Goal: Task Accomplishment & Management: Manage account settings

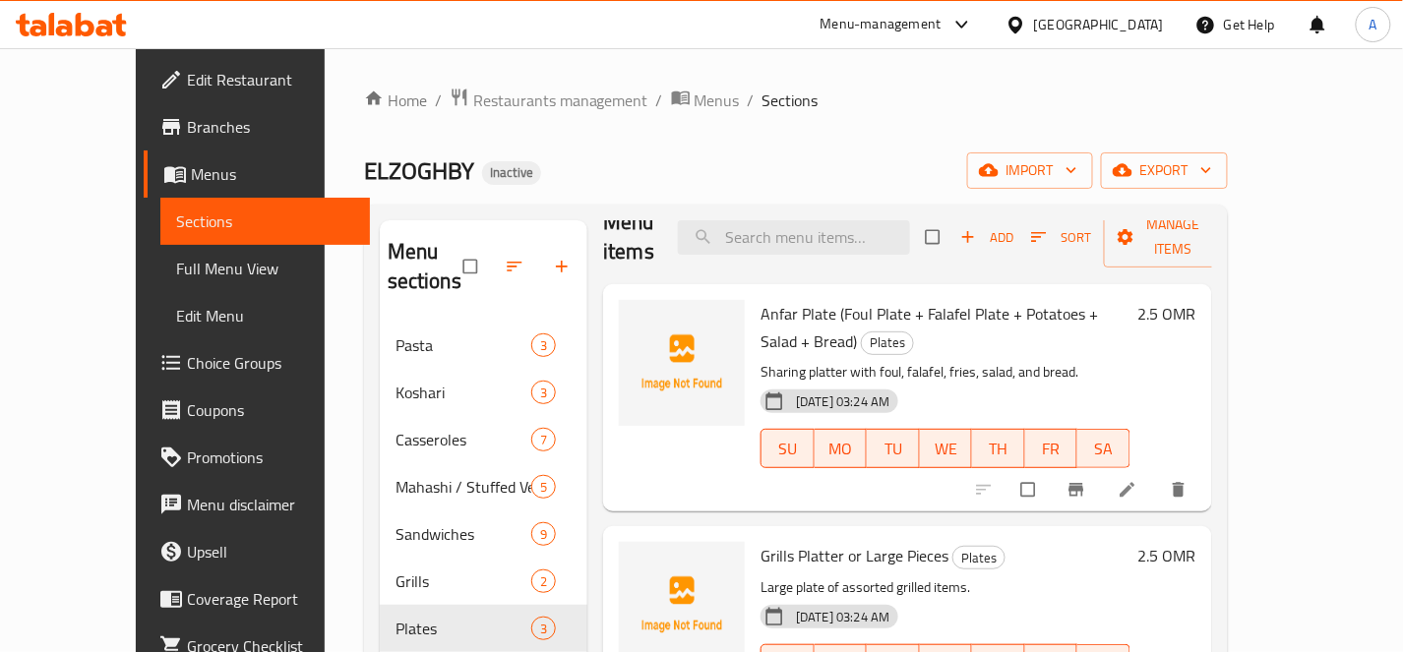
scroll to position [40, 0]
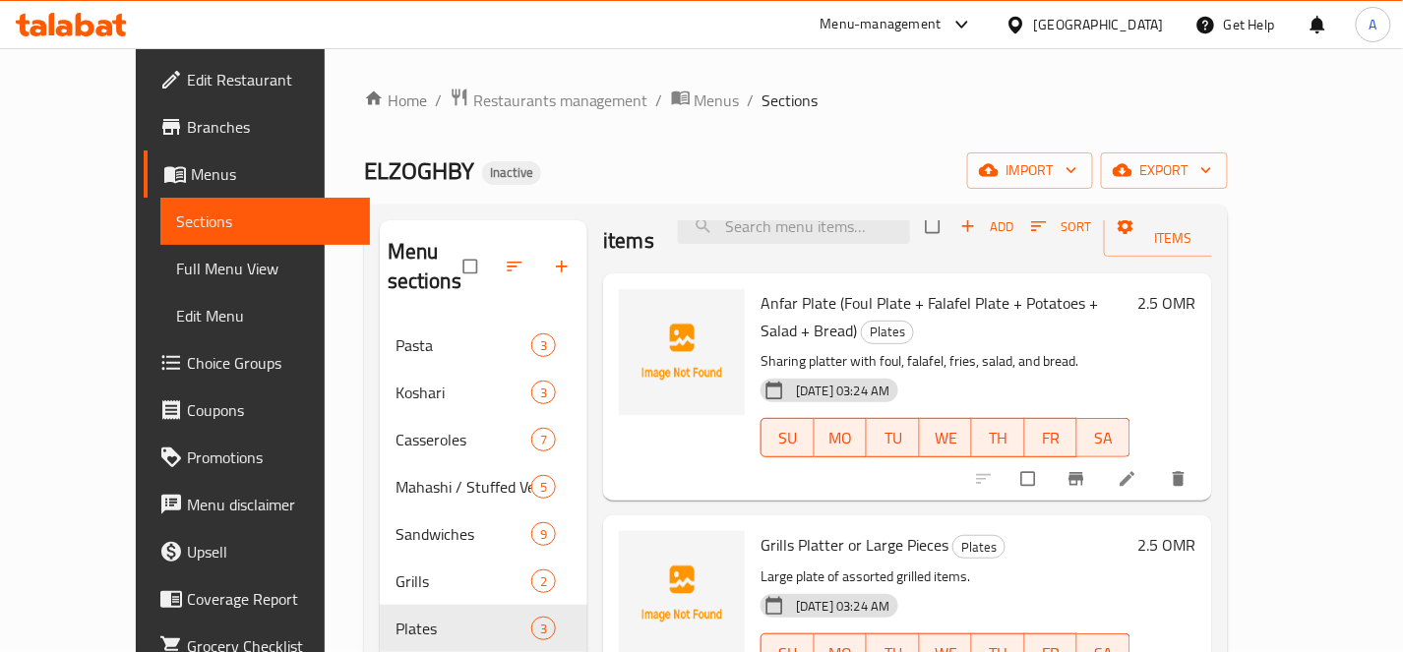
drag, startPoint x: 986, startPoint y: 115, endPoint x: 1033, endPoint y: 168, distance: 71.1
click at [985, 115] on div "Home / Restaurants management / Menus / Sections ELZOGHBY Inactive import expor…" at bounding box center [796, 488] width 864 height 801
click at [1137, 469] on icon at bounding box center [1128, 479] width 20 height 20
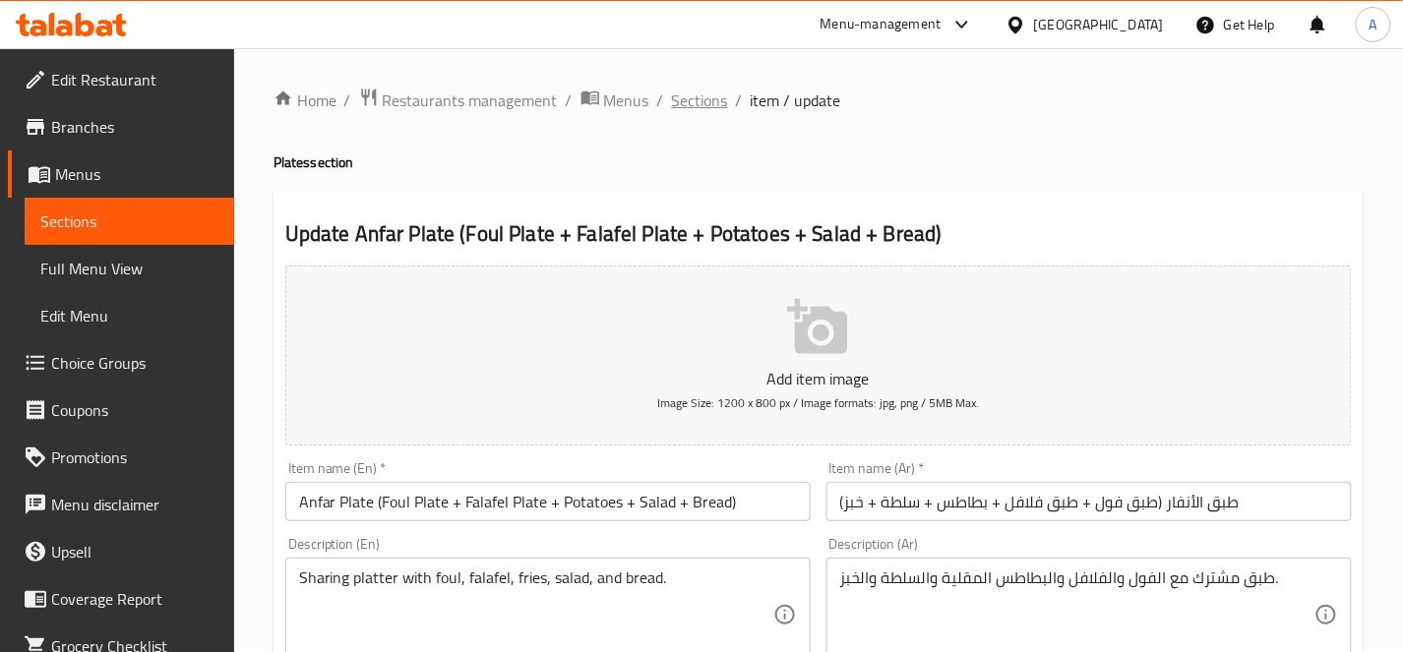
click at [719, 99] on span "Sections" at bounding box center [700, 101] width 56 height 24
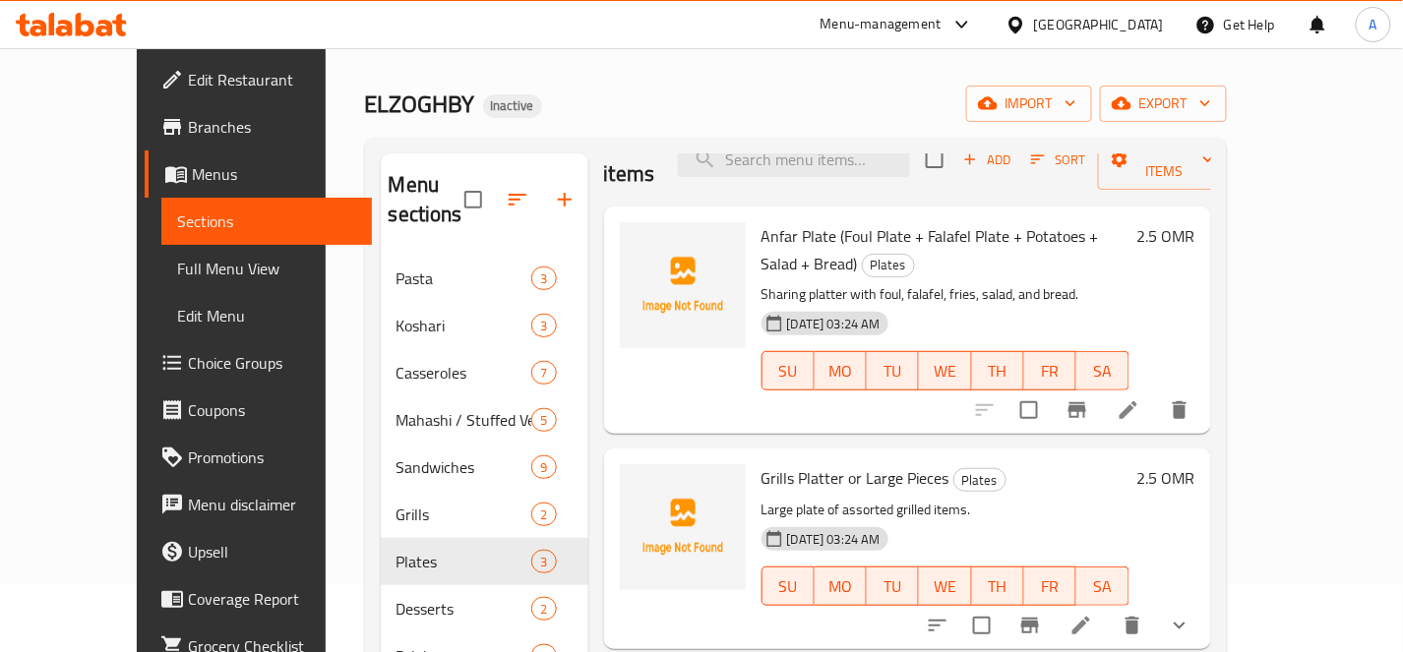
scroll to position [109, 0]
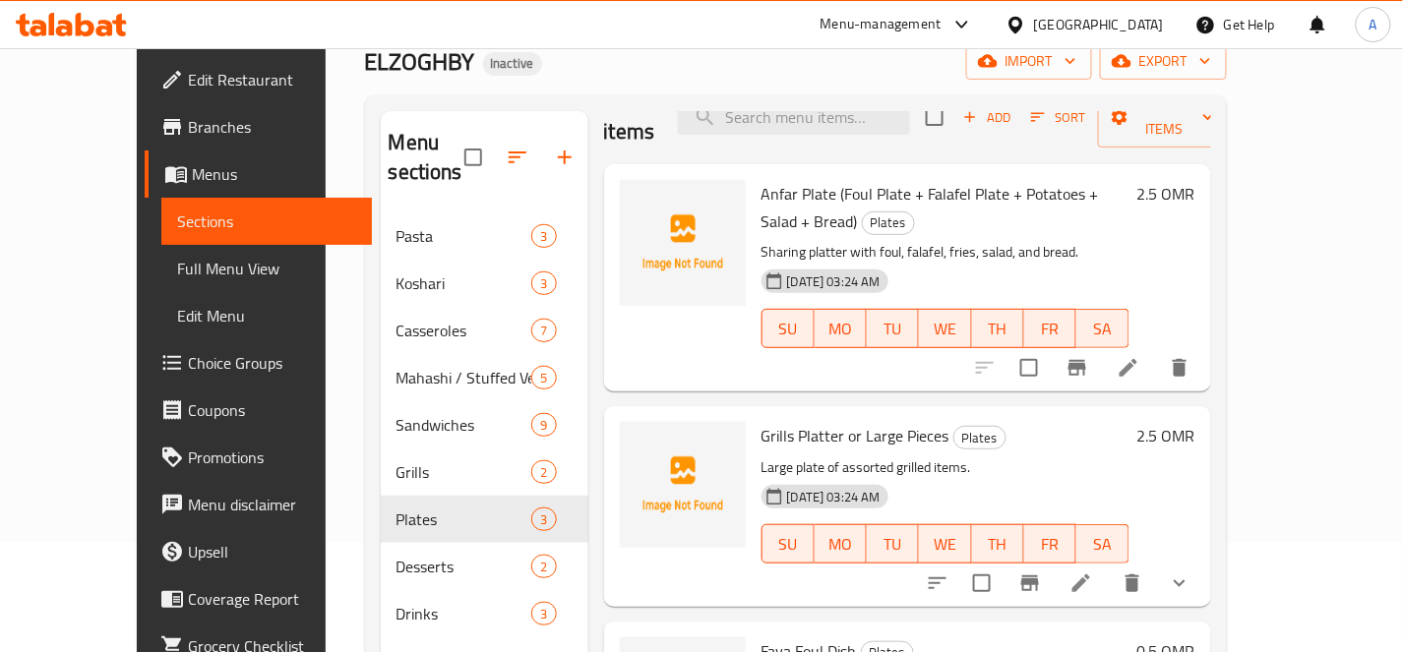
click at [1192, 572] on icon "show more" at bounding box center [1180, 584] width 24 height 24
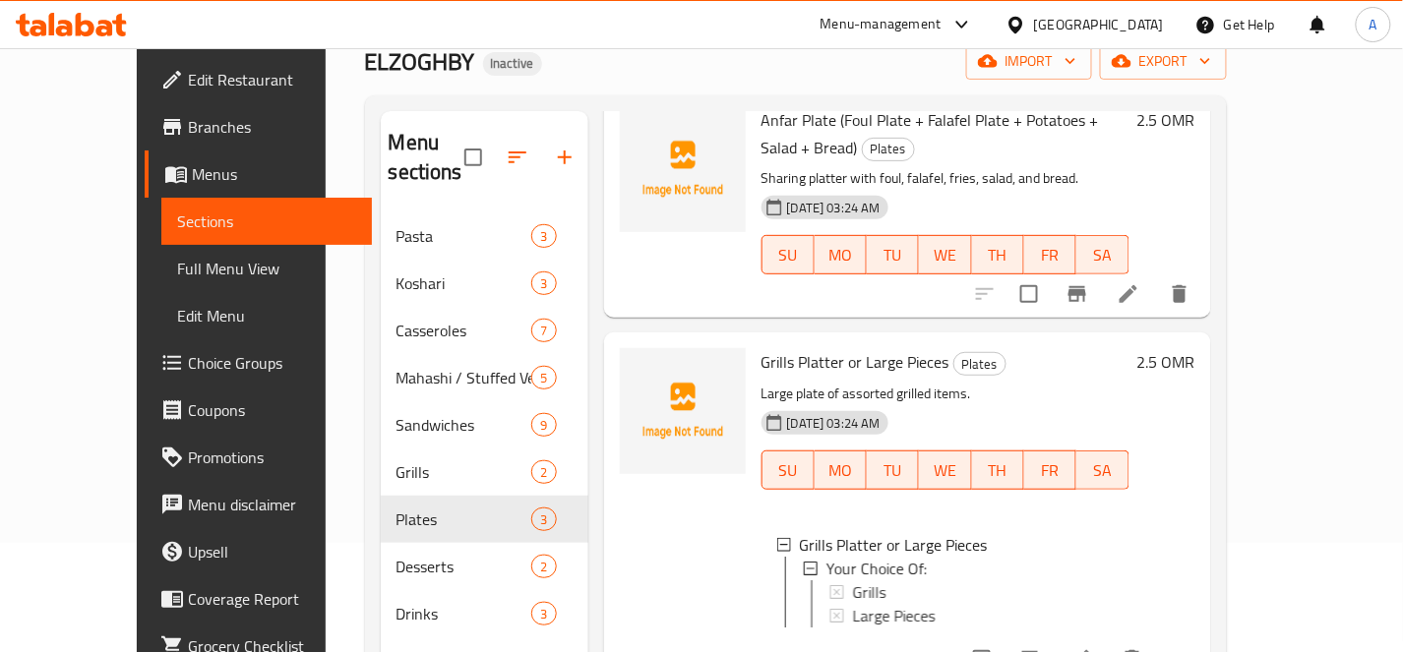
scroll to position [207, 0]
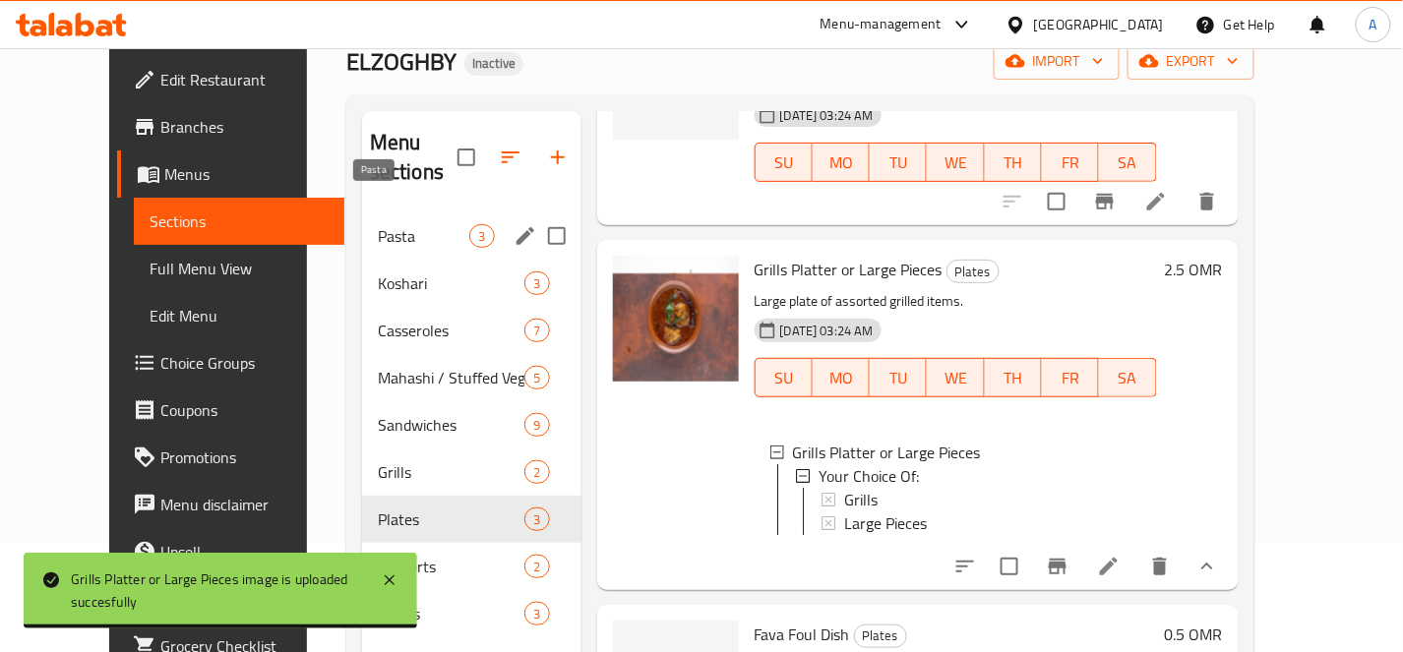
click at [385, 224] on span "Pasta" at bounding box center [424, 236] width 92 height 24
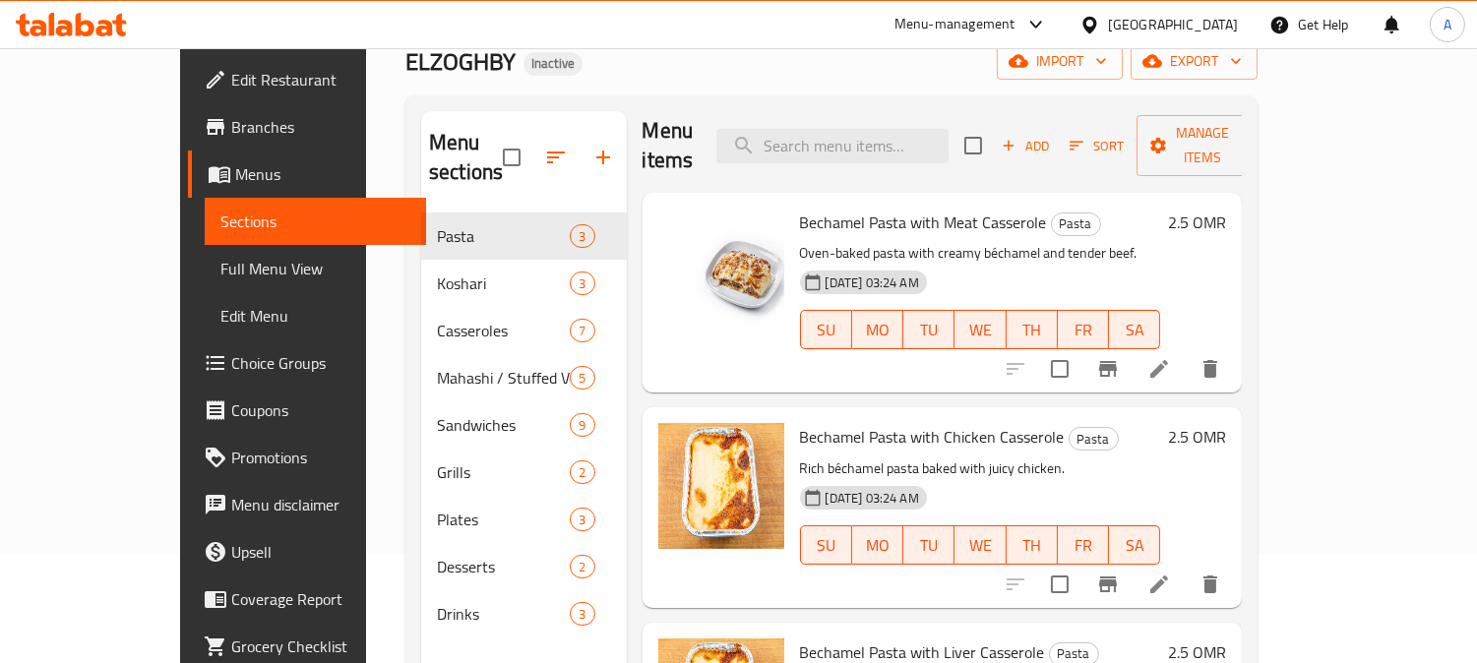
scroll to position [1, 0]
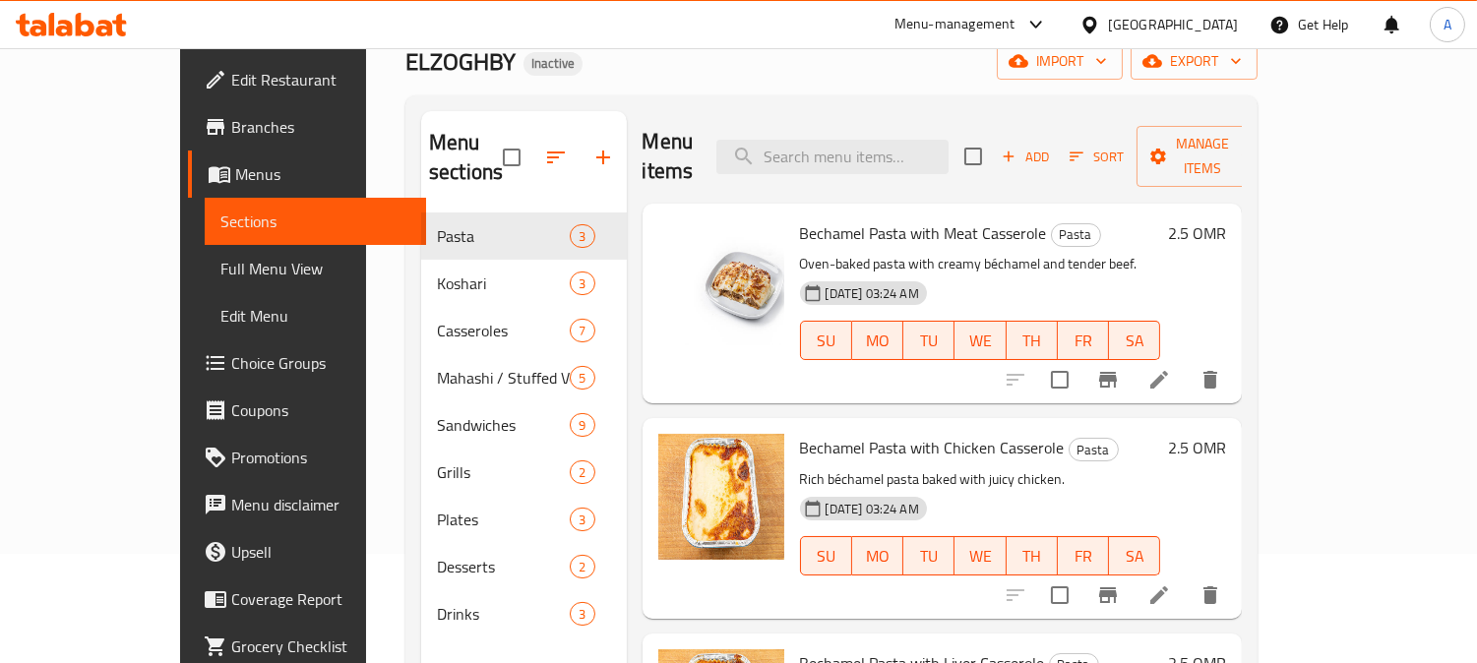
click at [205, 287] on link "Full Menu View" at bounding box center [316, 268] width 222 height 47
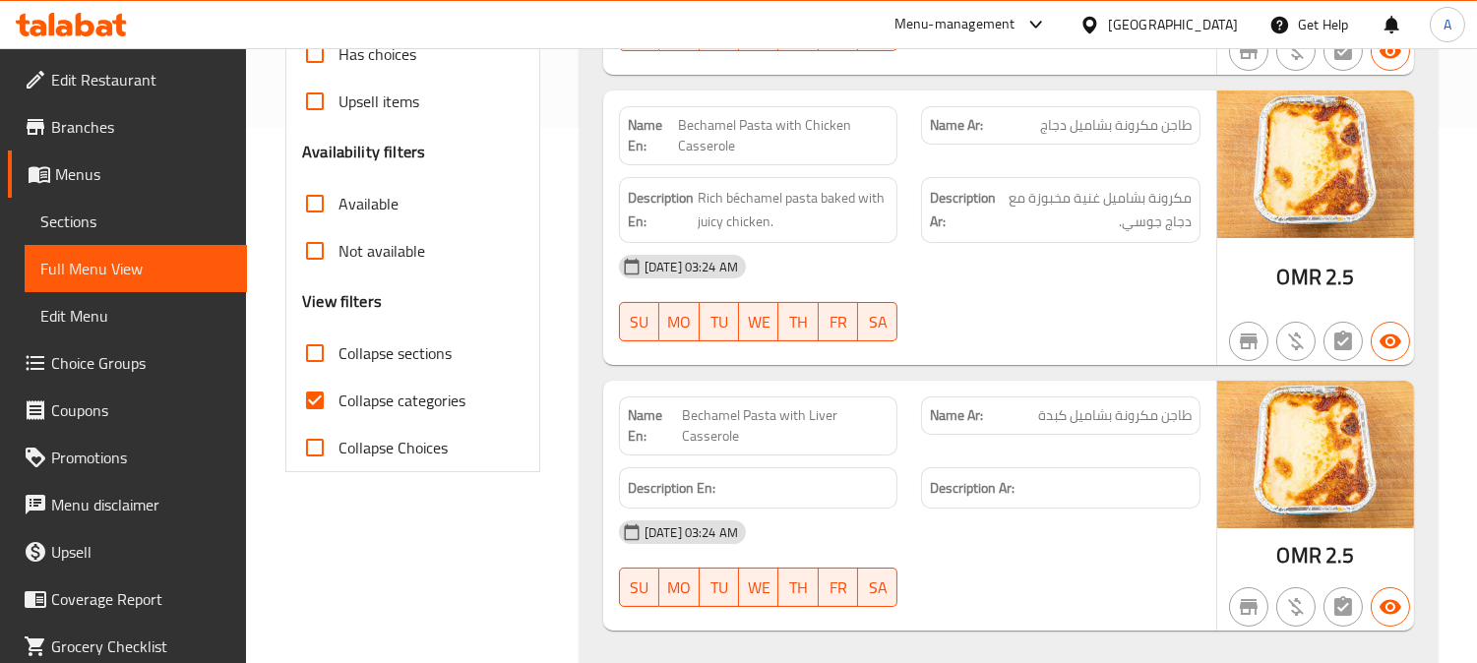
scroll to position [546, 0]
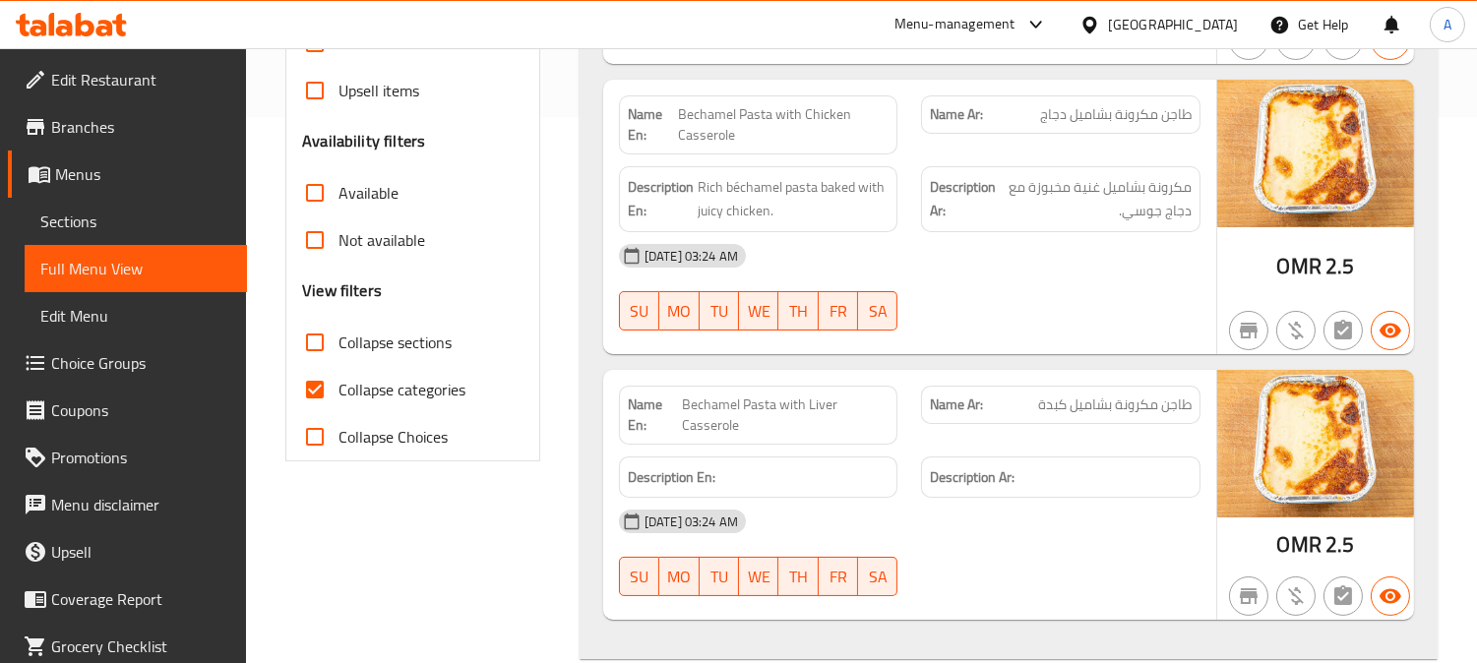
click at [309, 388] on input "Collapse categories" at bounding box center [314, 389] width 47 height 47
checkbox input "false"
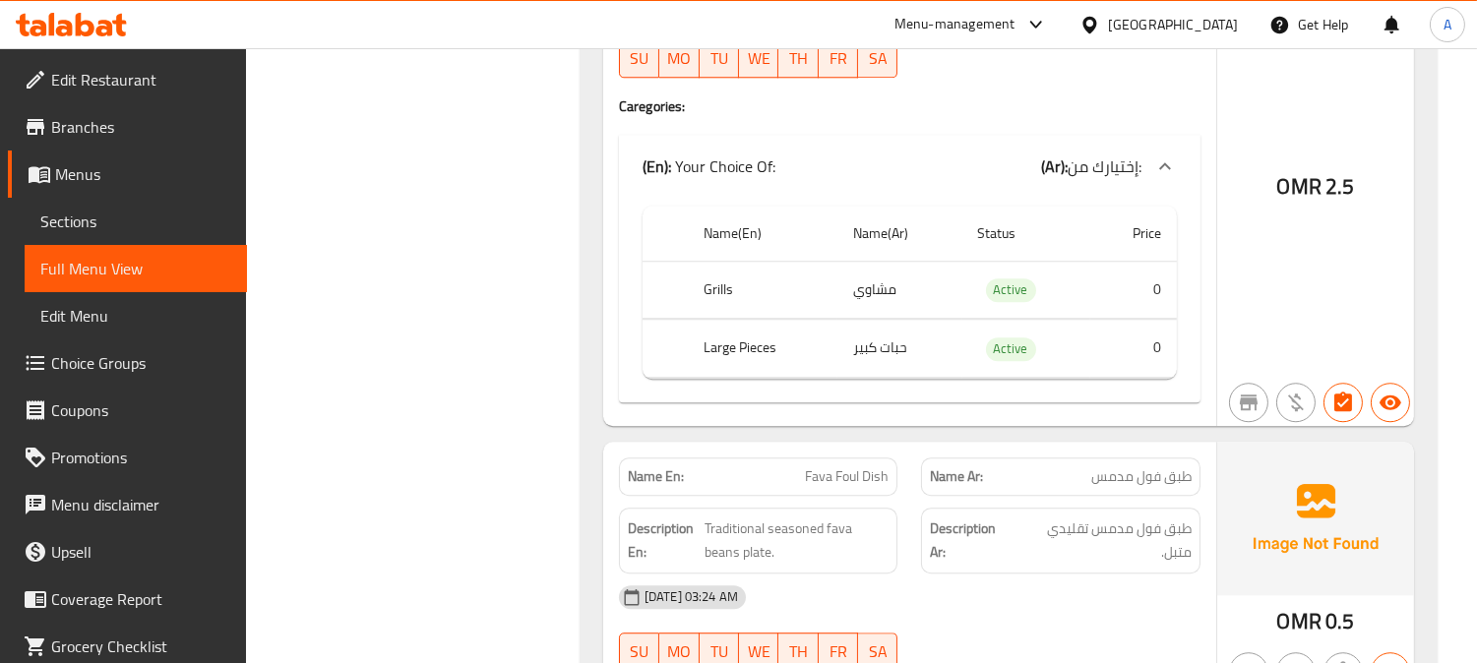
scroll to position [9361, 0]
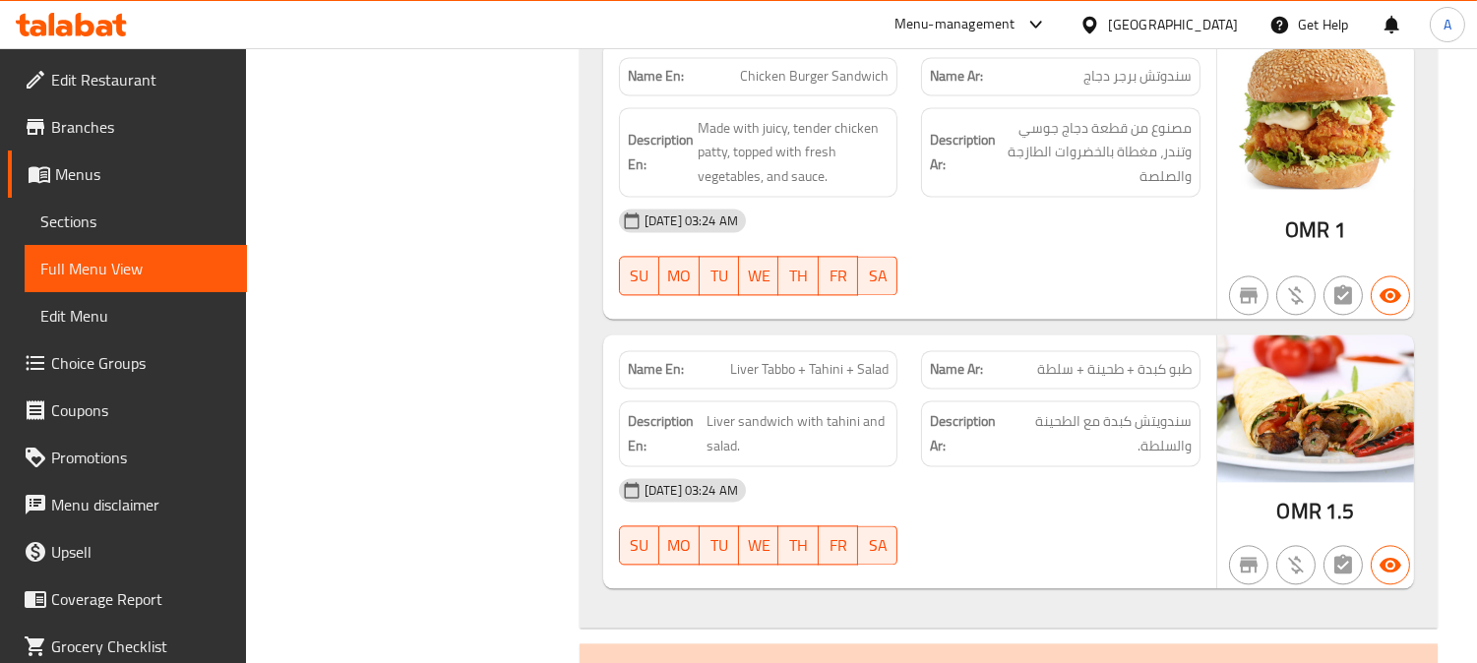
scroll to position [643, 0]
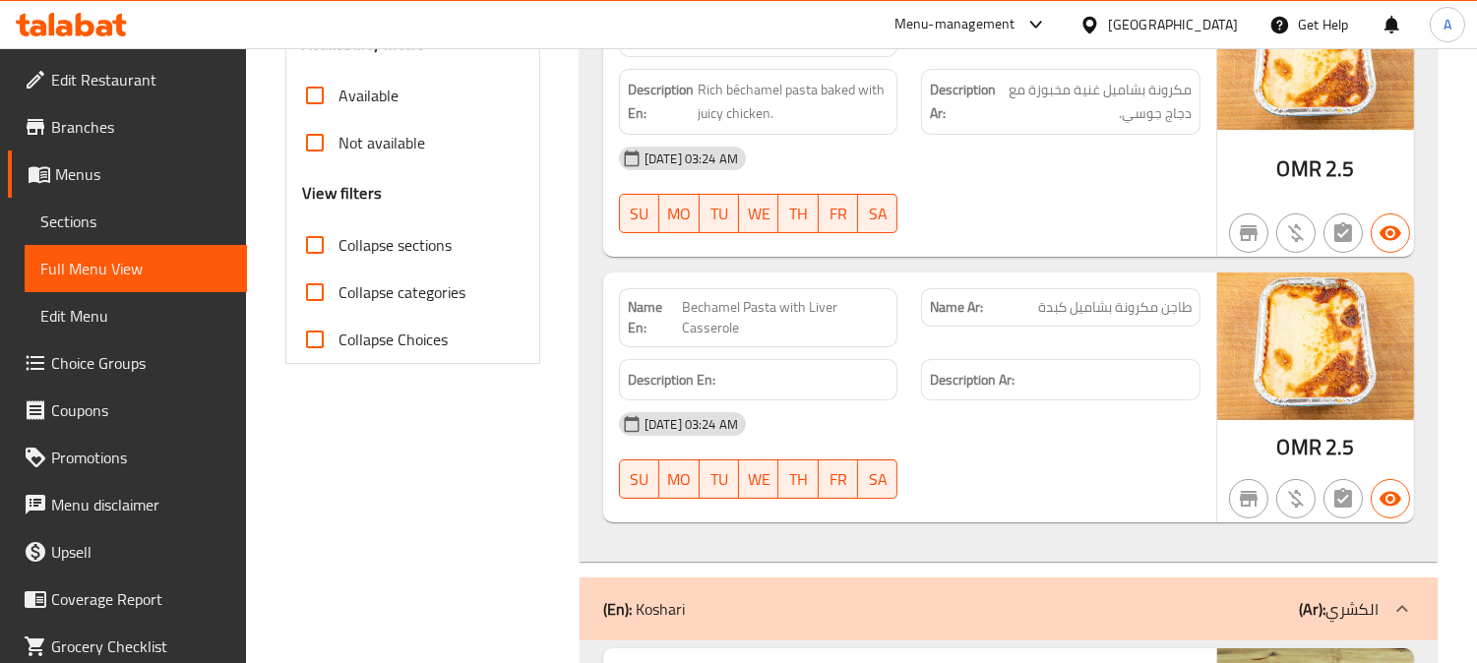
click at [1230, 28] on div "[GEOGRAPHIC_DATA]" at bounding box center [1173, 25] width 130 height 22
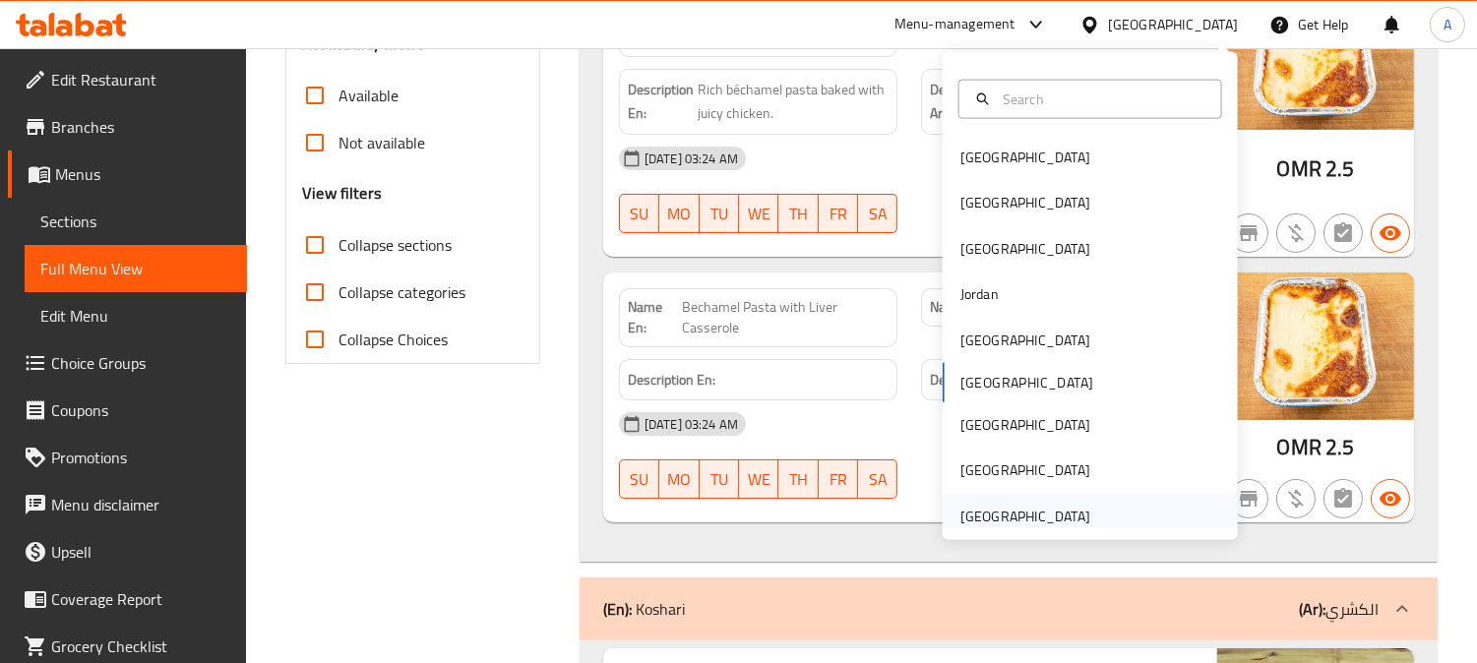
click at [1033, 516] on div "[GEOGRAPHIC_DATA]" at bounding box center [1025, 517] width 130 height 22
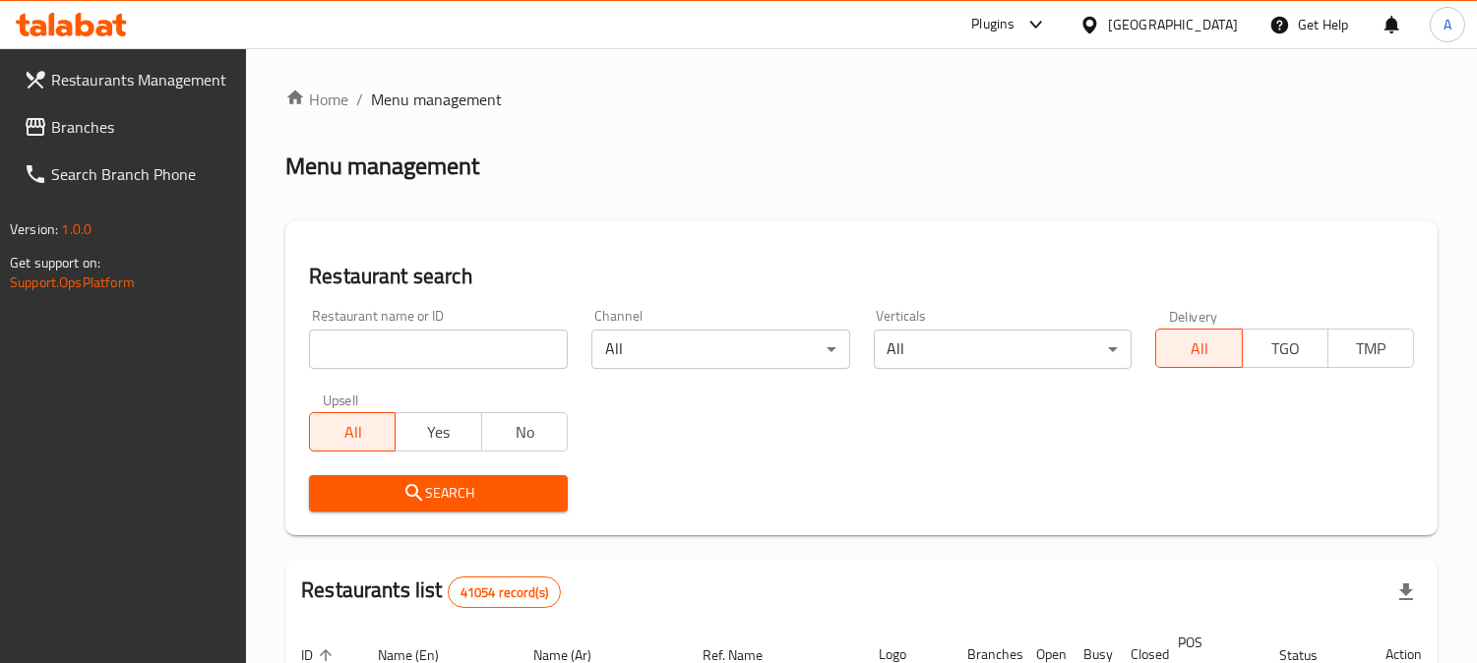
click at [183, 130] on span "Branches" at bounding box center [141, 127] width 180 height 24
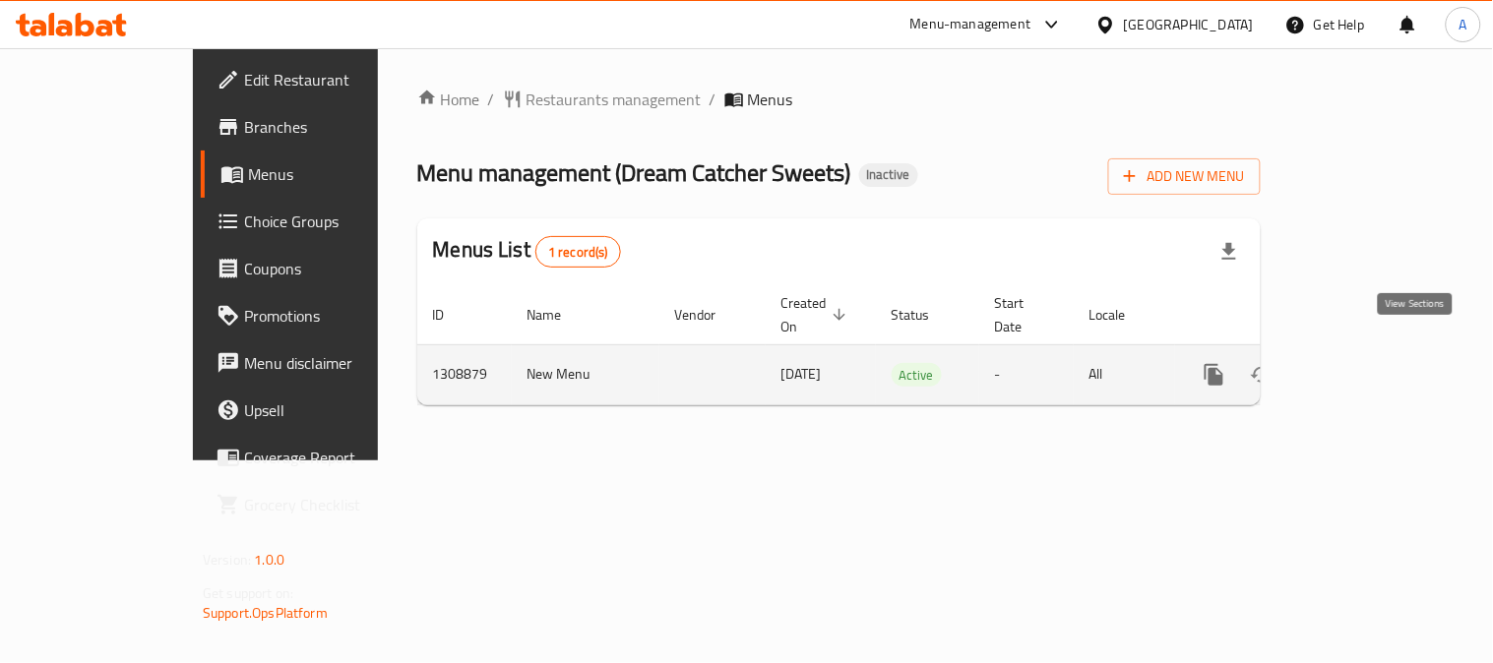
click at [1379, 365] on link "enhanced table" at bounding box center [1355, 374] width 47 height 47
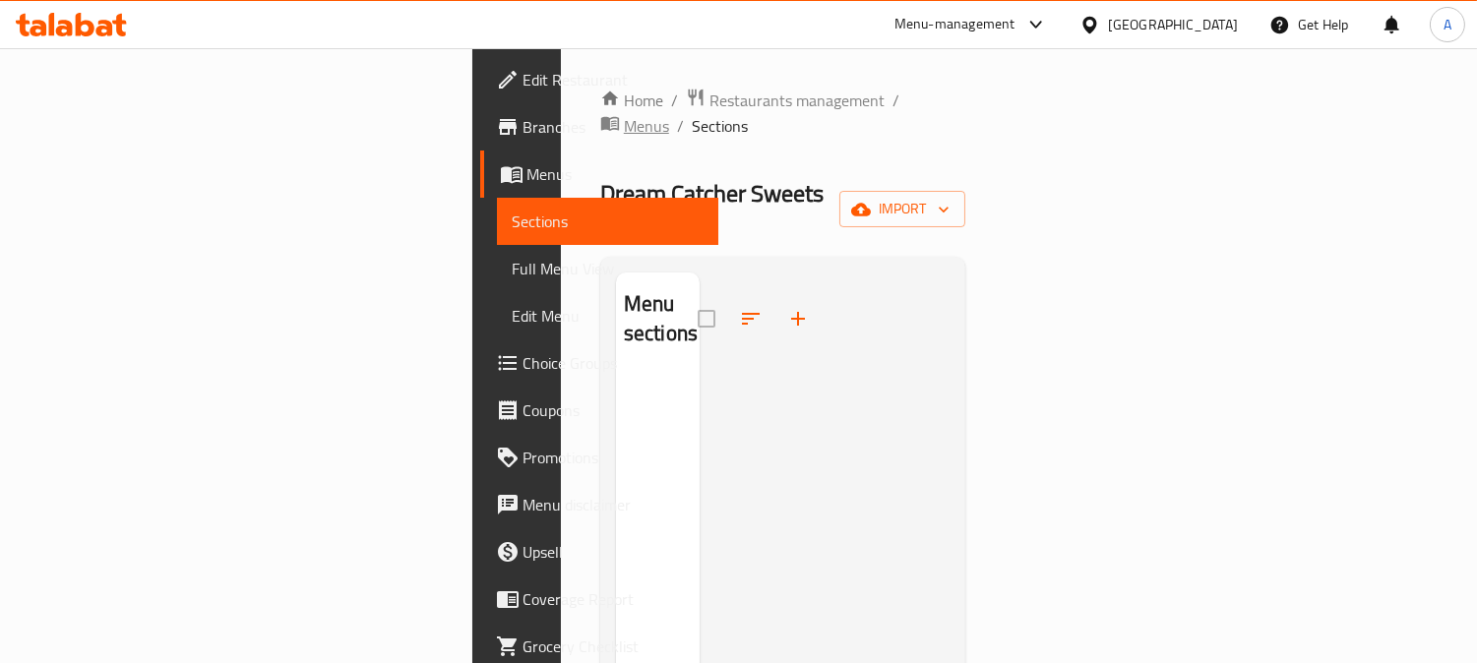
click at [625, 114] on span "Menus" at bounding box center [646, 126] width 45 height 24
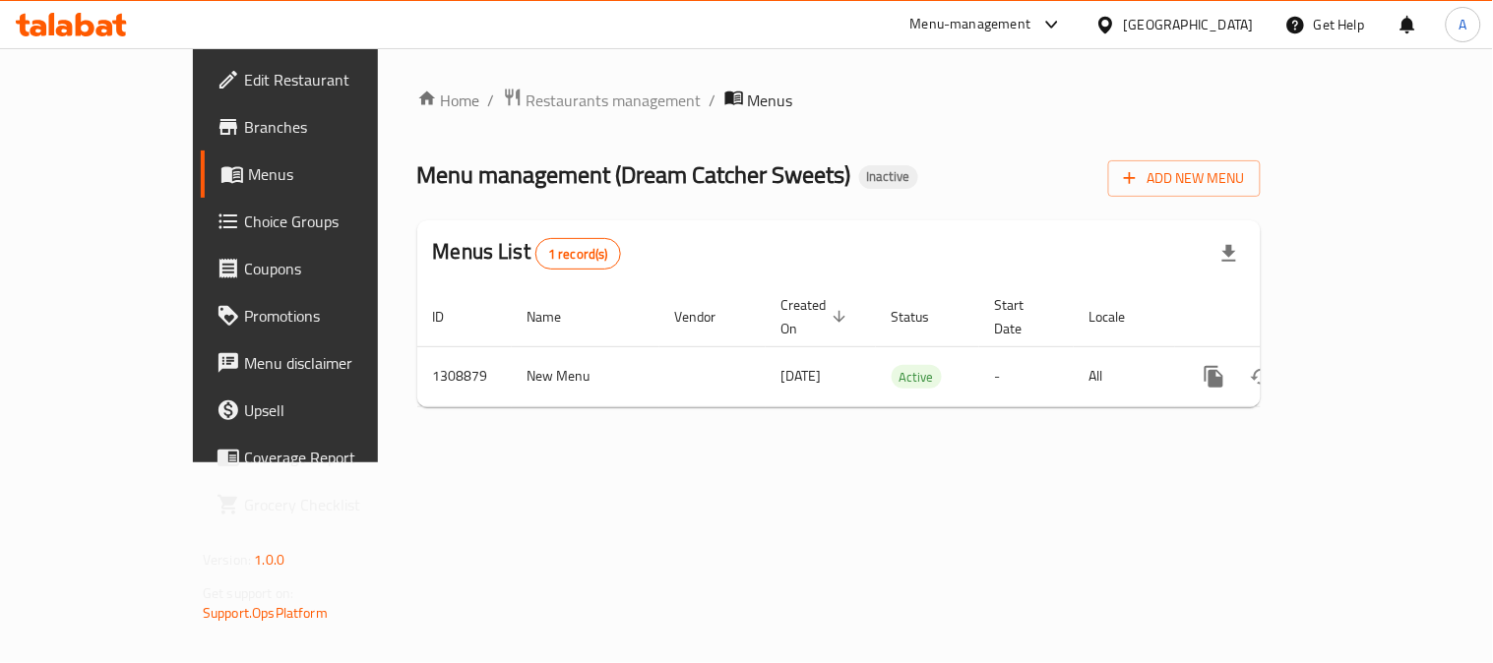
click at [248, 177] on span "Menus" at bounding box center [337, 174] width 178 height 24
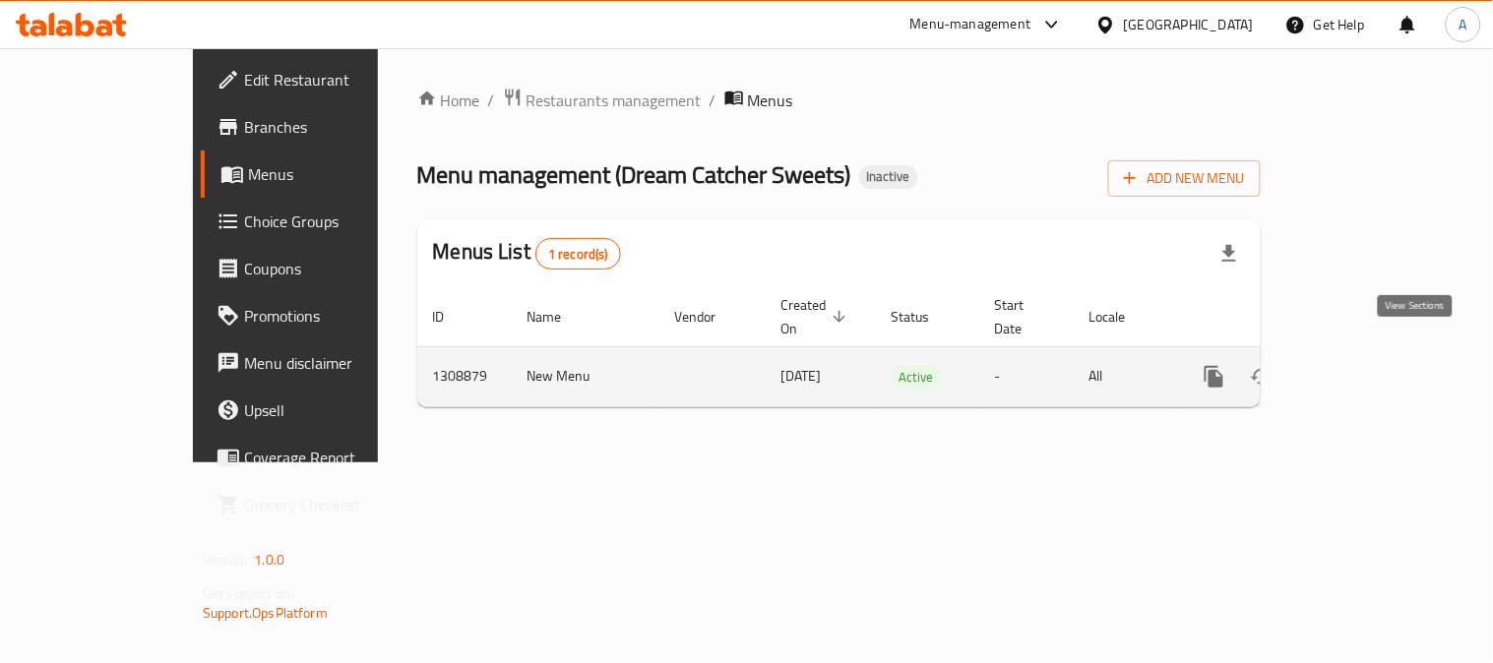
click at [1368, 365] on icon "enhanced table" at bounding box center [1356, 377] width 24 height 24
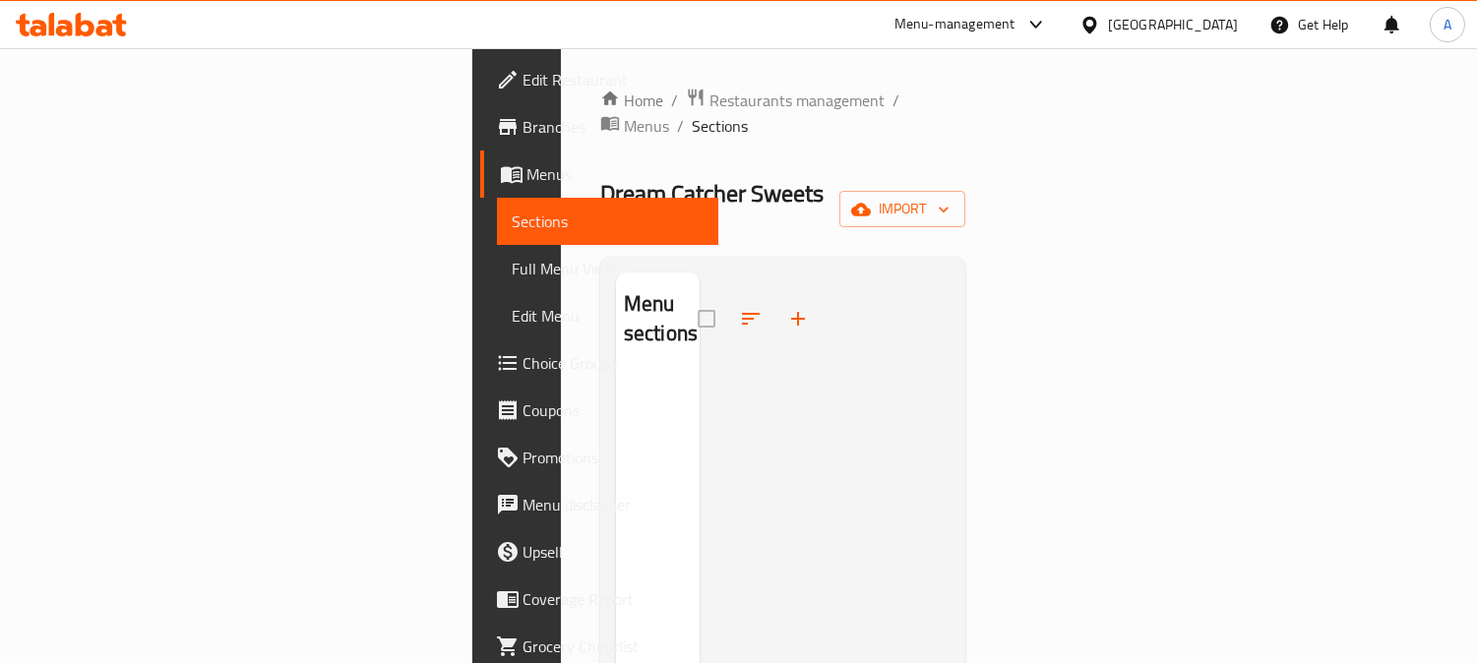
click at [1198, 14] on div "[GEOGRAPHIC_DATA]" at bounding box center [1173, 25] width 130 height 22
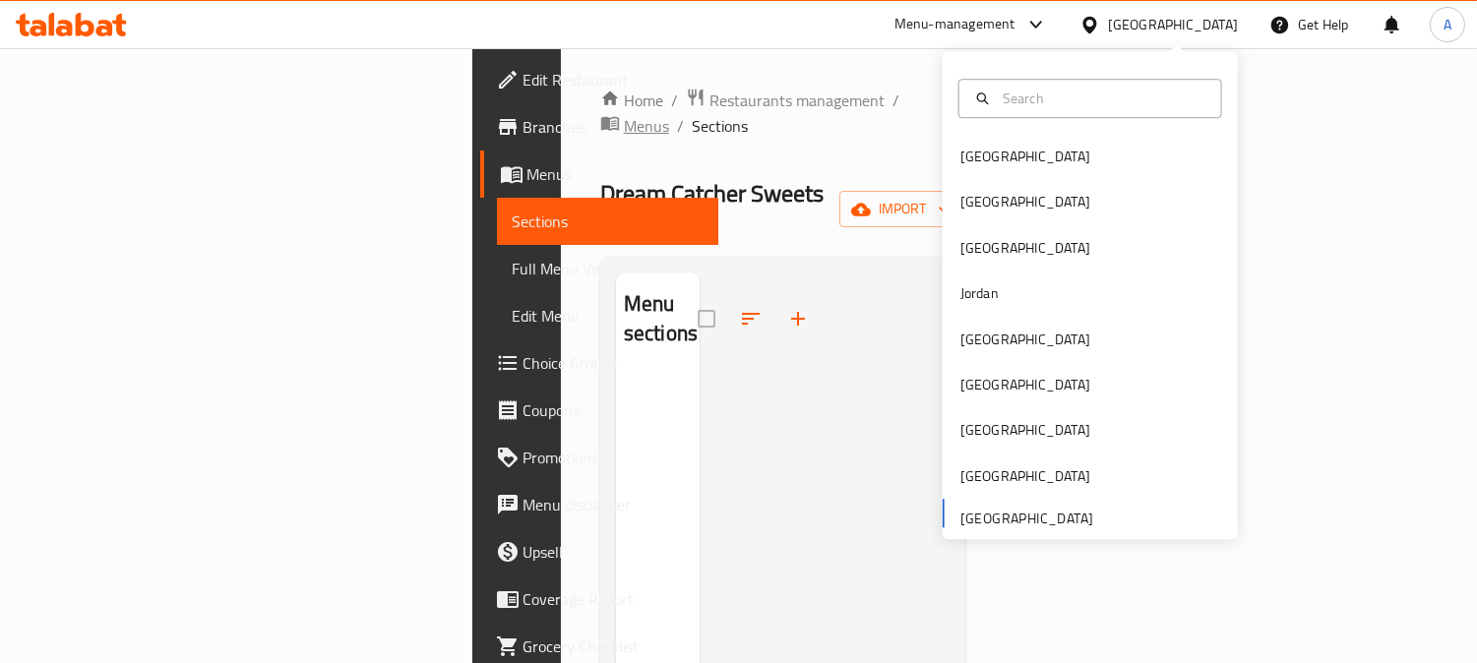
click at [612, 113] on span "breadcrumb" at bounding box center [612, 126] width 24 height 26
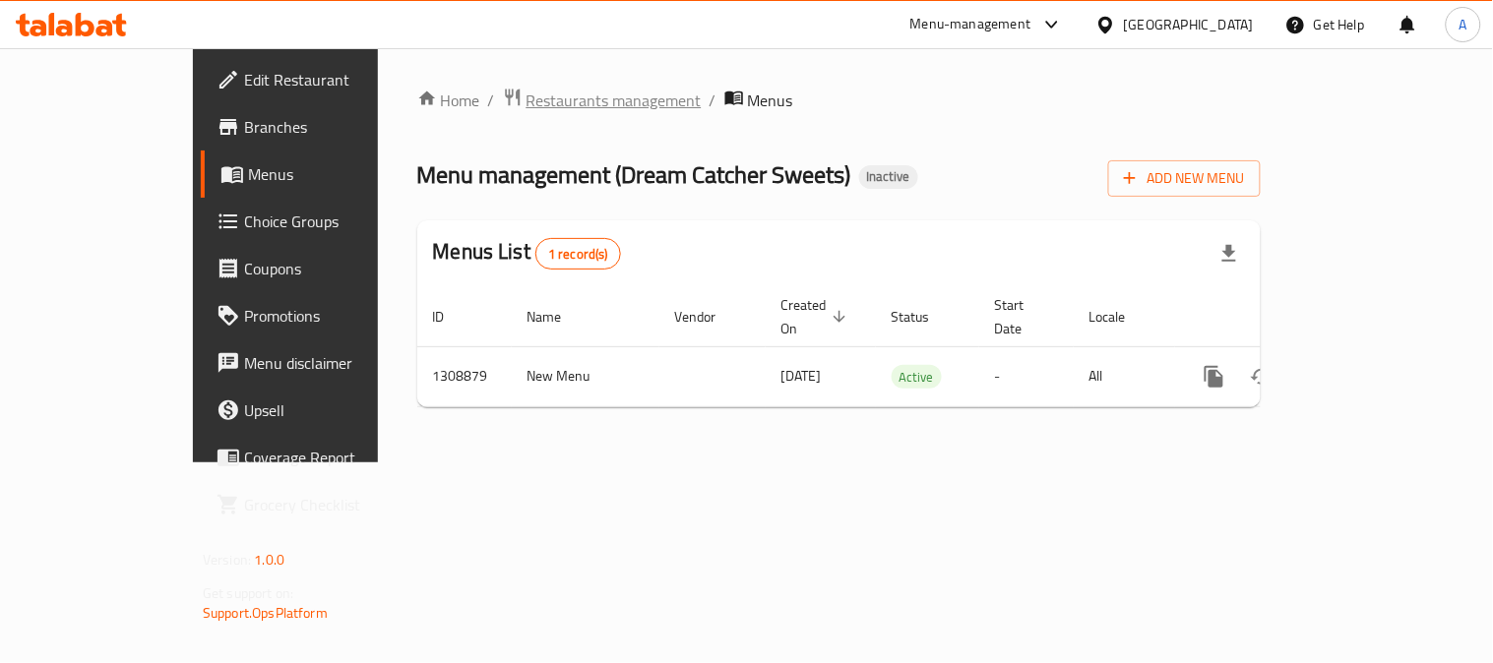
click at [536, 100] on span "Restaurants management" at bounding box center [613, 101] width 175 height 24
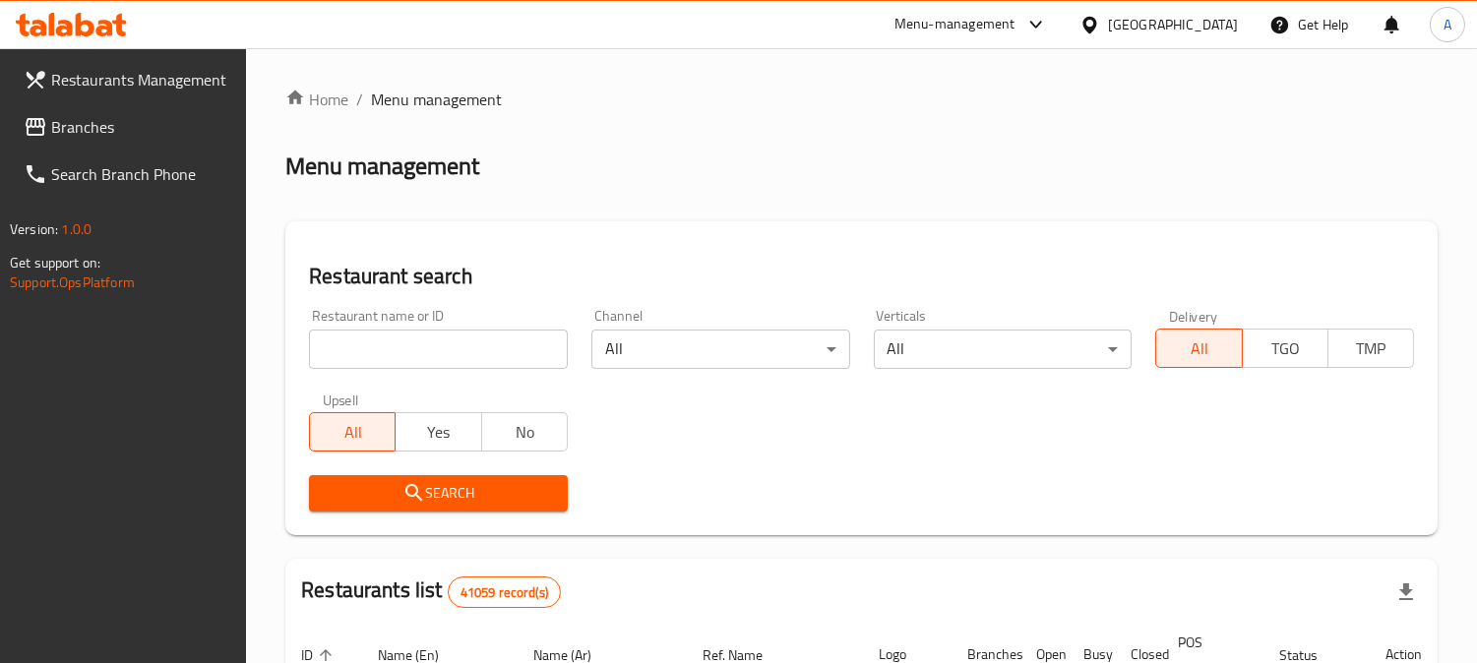
click at [142, 111] on link "Branches" at bounding box center [127, 126] width 239 height 47
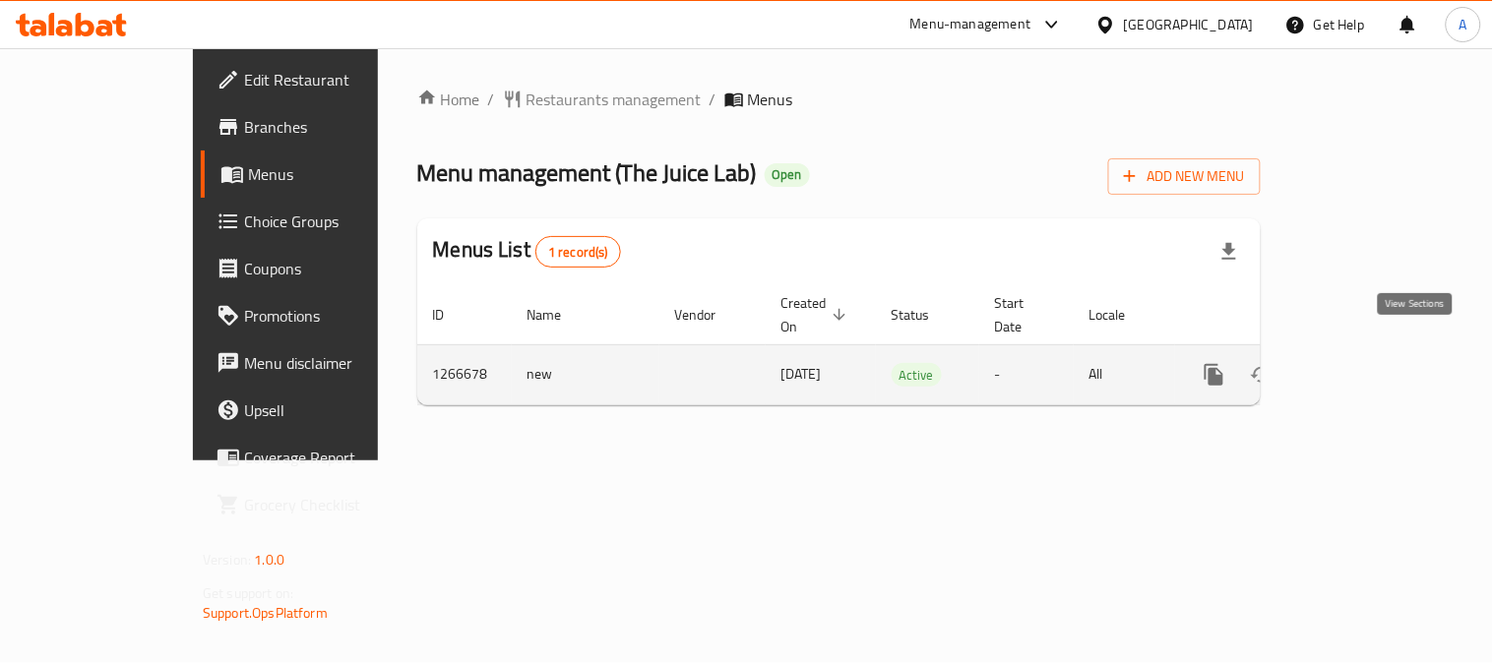
click at [1379, 356] on link "enhanced table" at bounding box center [1355, 374] width 47 height 47
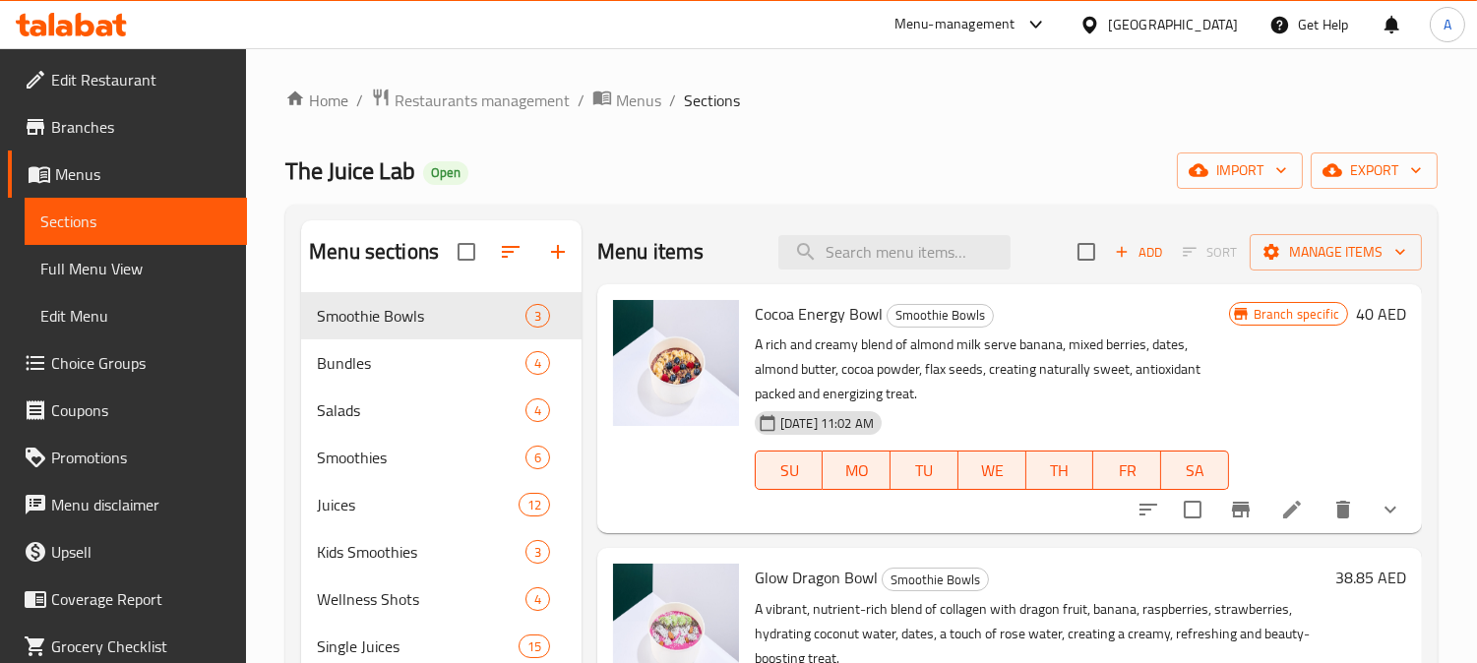
click at [134, 86] on span "Edit Restaurant" at bounding box center [141, 80] width 180 height 24
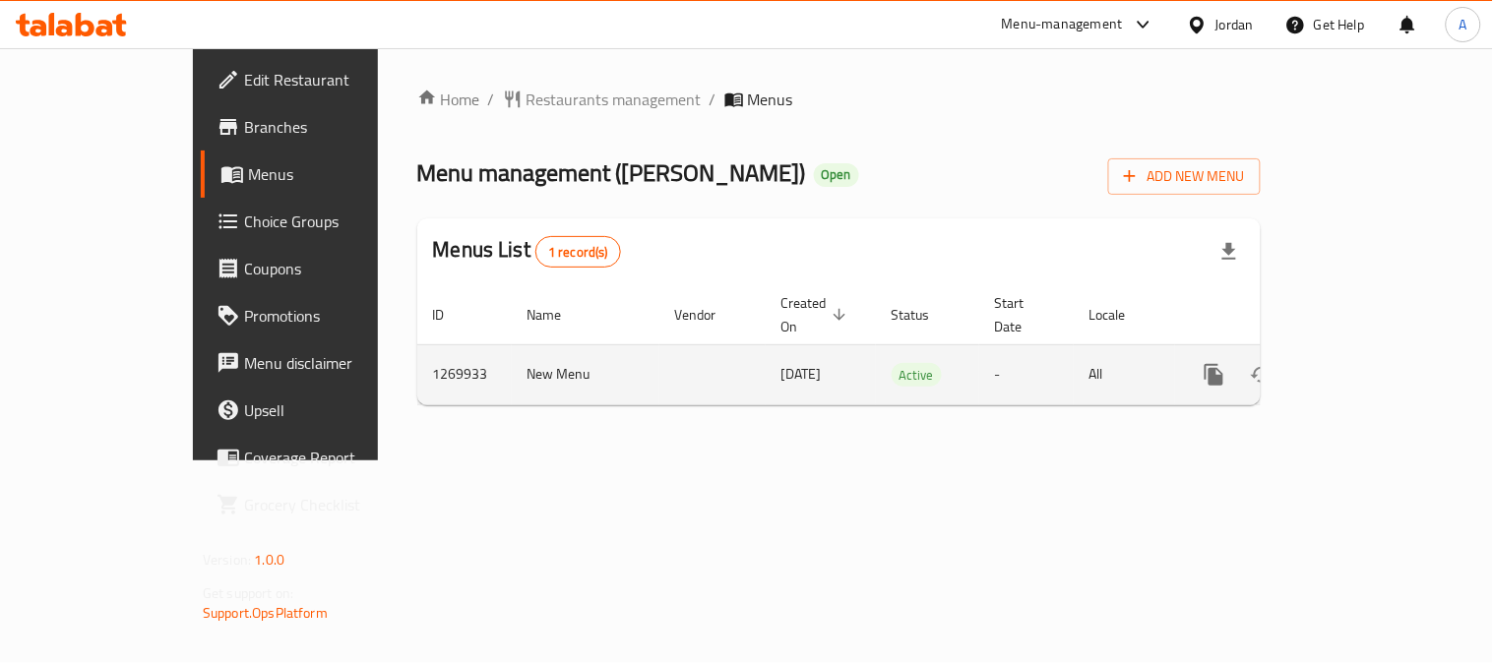
click at [1379, 351] on link "enhanced table" at bounding box center [1355, 374] width 47 height 47
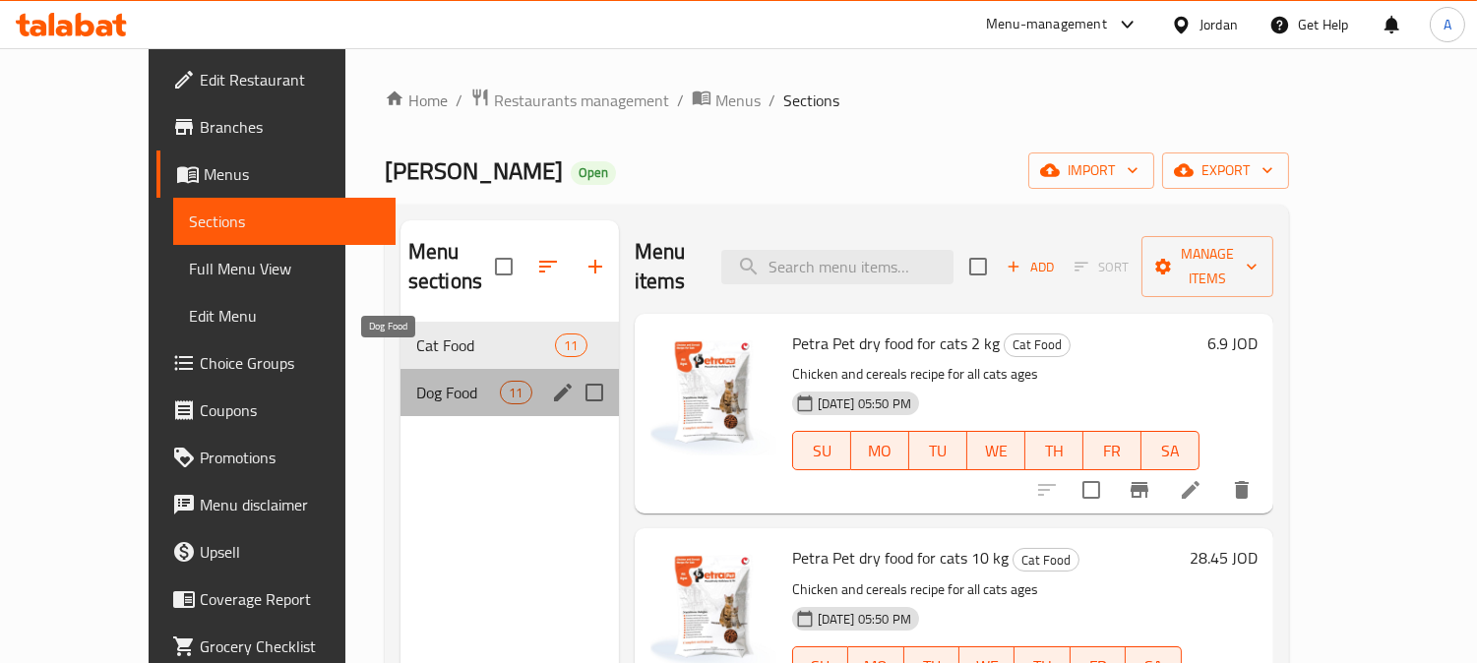
click at [416, 381] on span "Dog Food" at bounding box center [458, 393] width 84 height 24
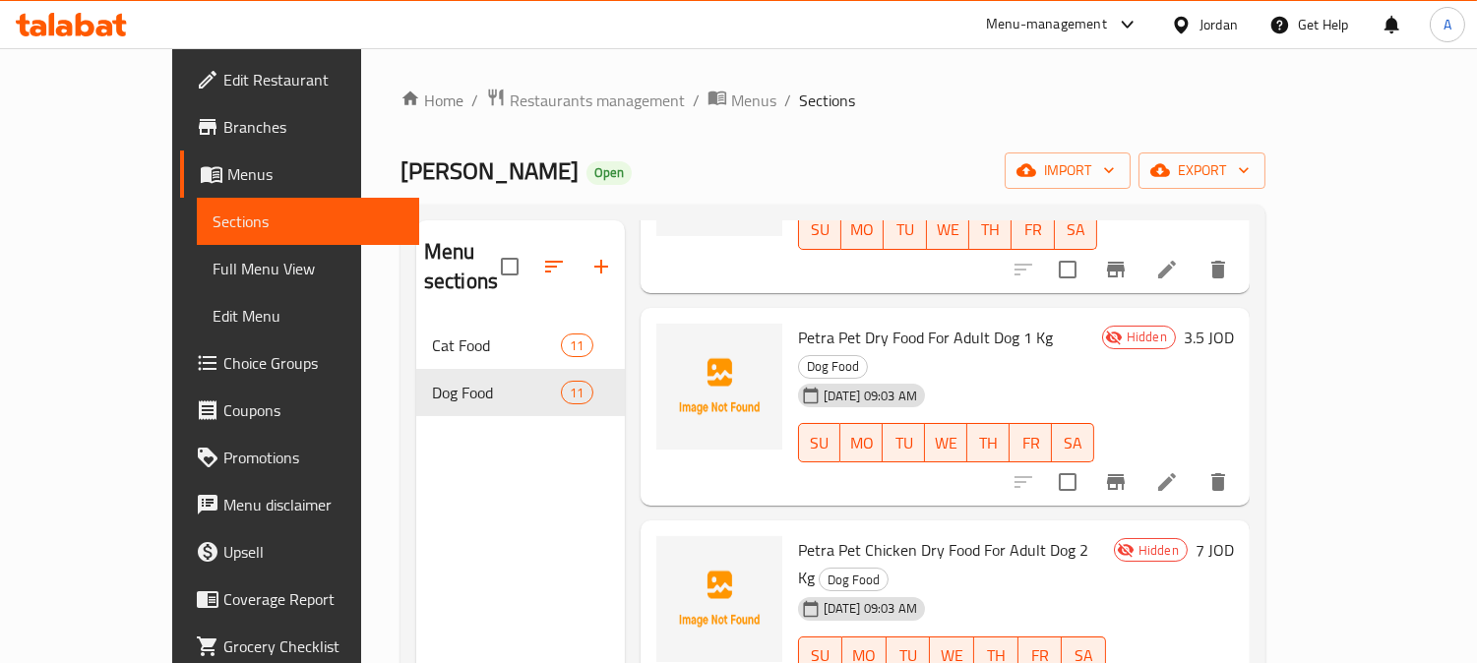
scroll to position [1543, 0]
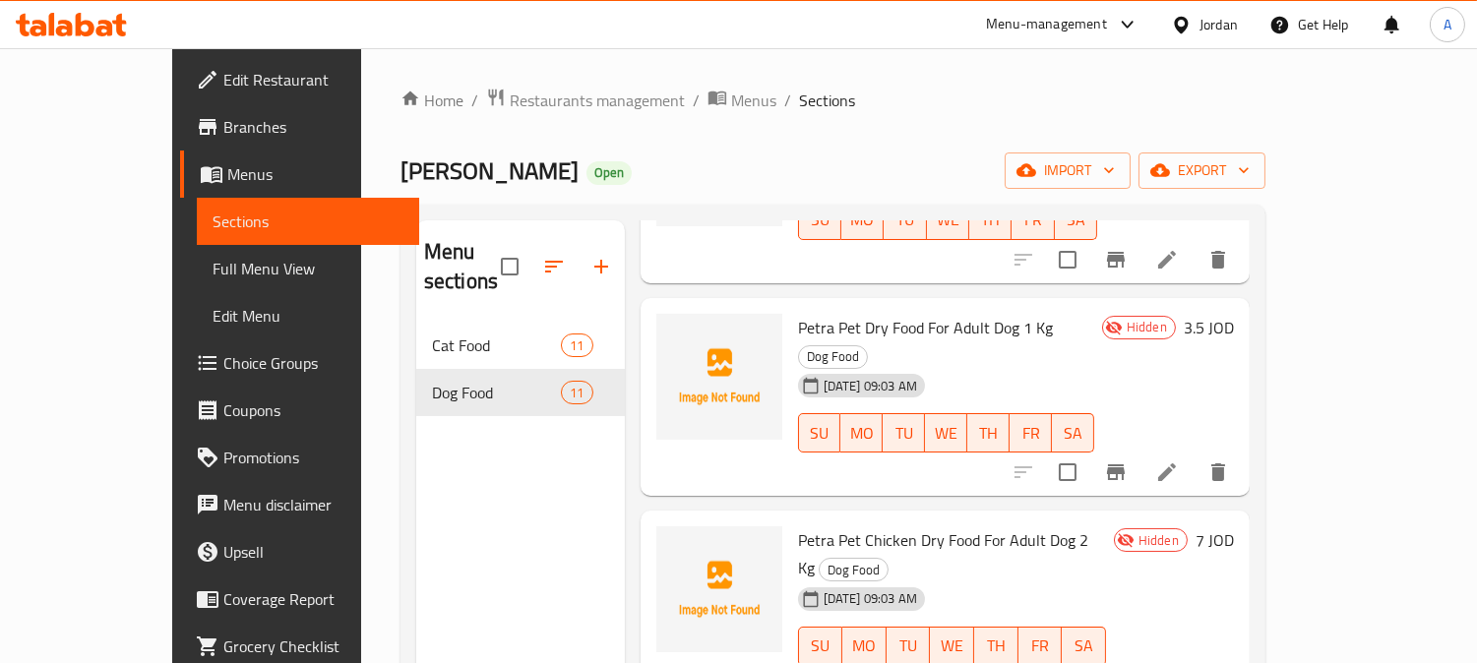
click at [223, 85] on span "Edit Restaurant" at bounding box center [313, 80] width 180 height 24
